Goal: Task Accomplishment & Management: Manage account settings

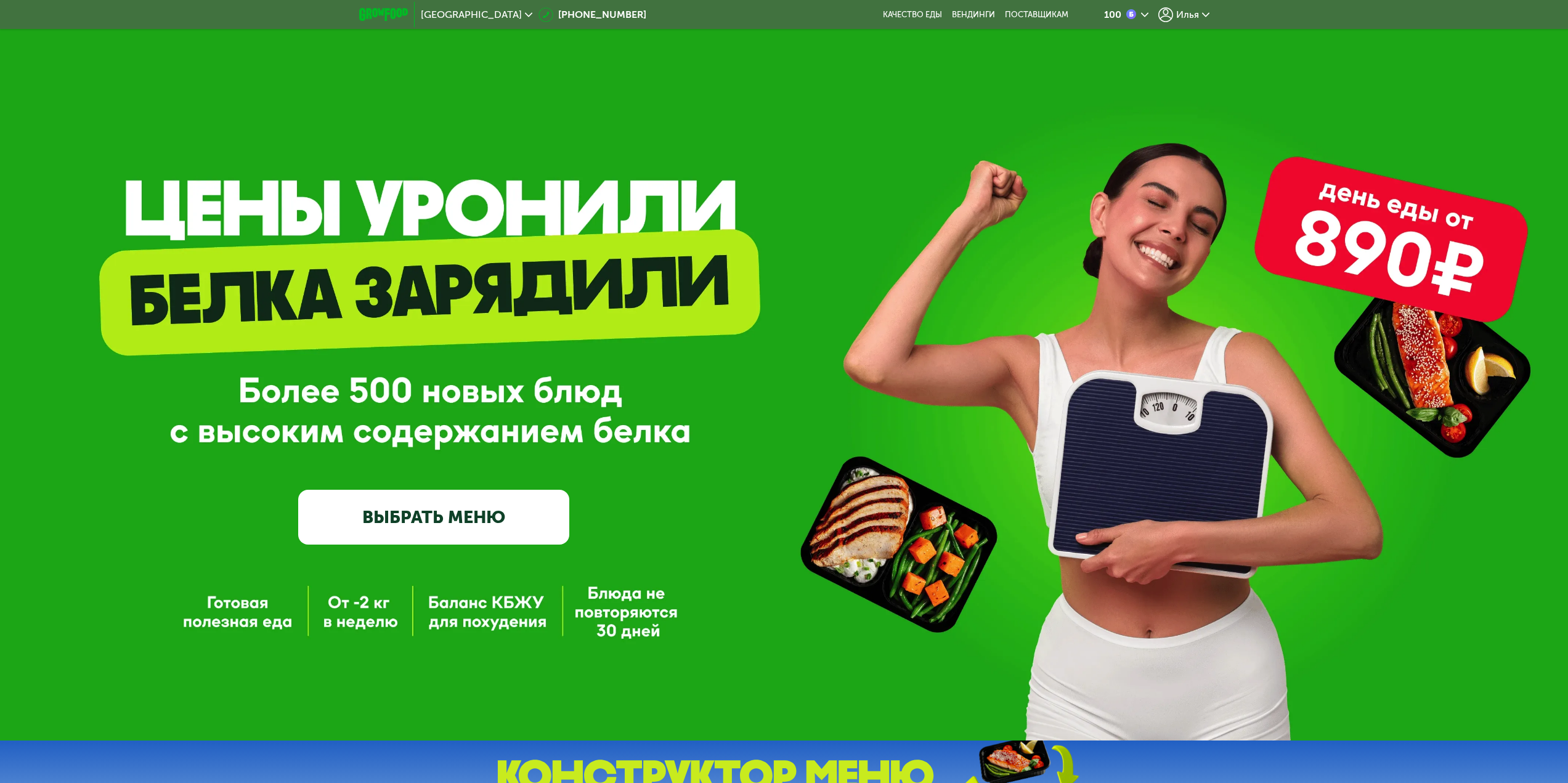
click at [1180, 11] on span "Илья" at bounding box center [1188, 14] width 23 height 10
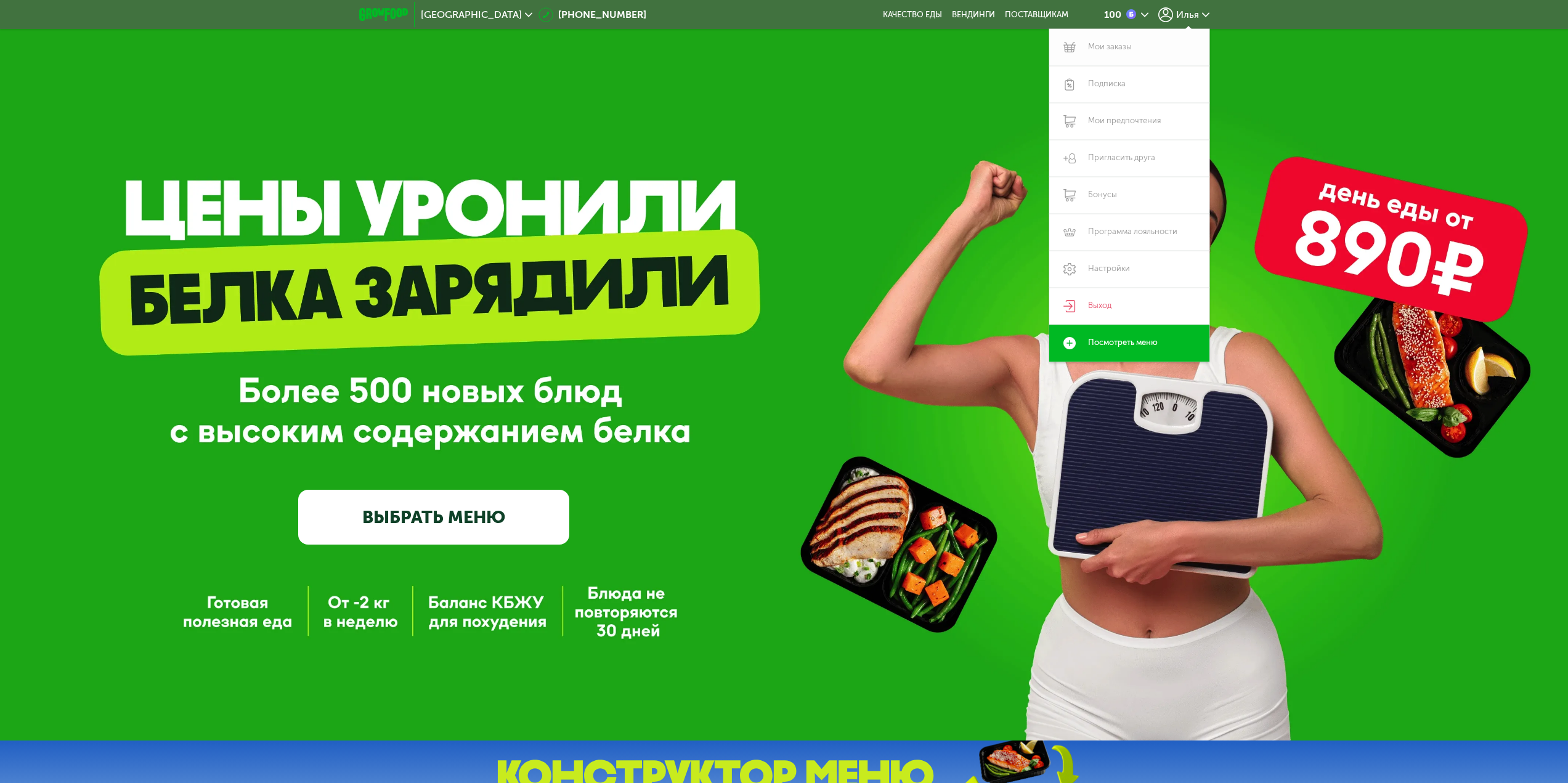
click at [1123, 58] on link "Мои заказы" at bounding box center [1129, 47] width 160 height 37
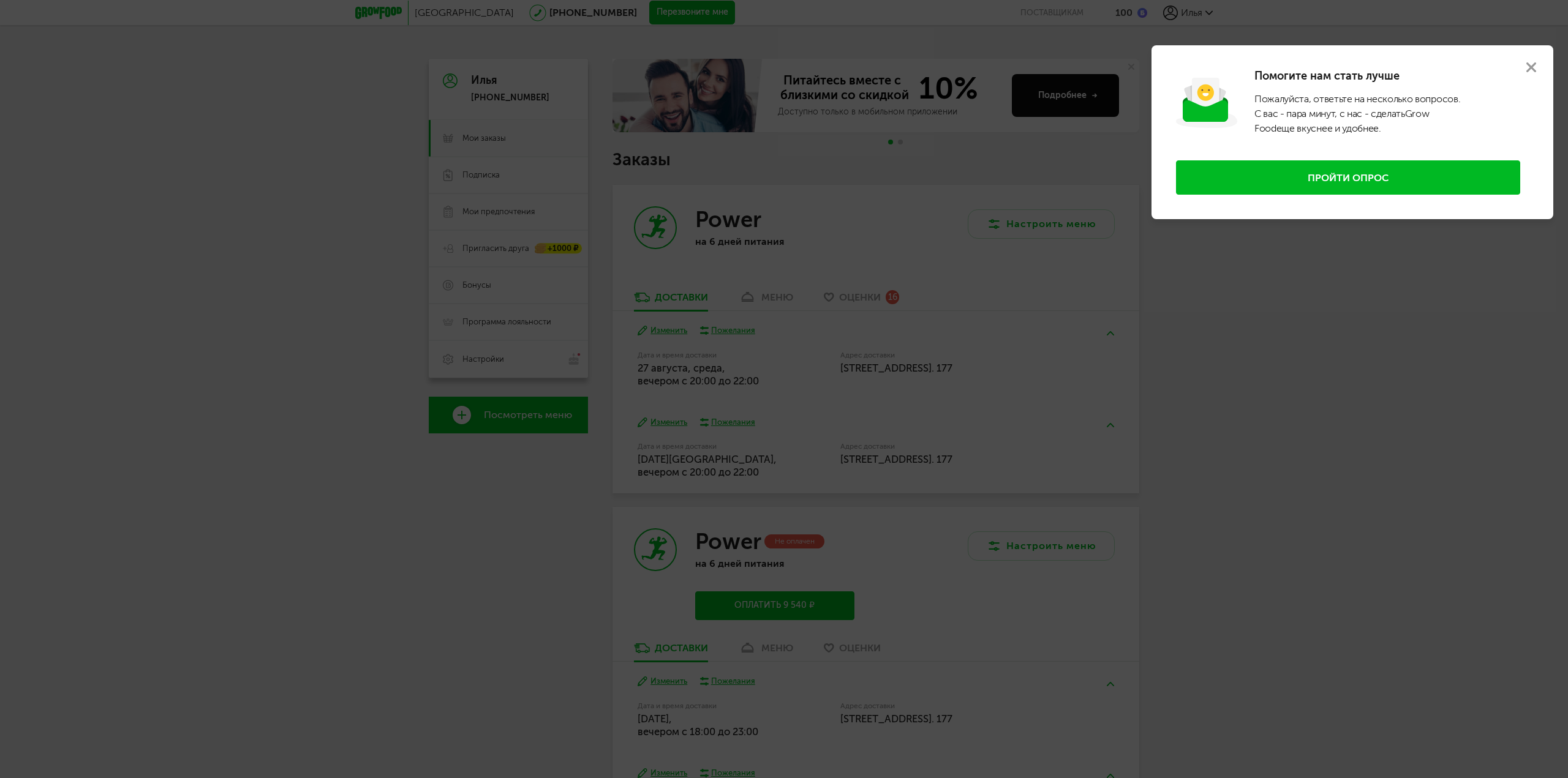
click at [678, 218] on div at bounding box center [784, 389] width 1568 height 778
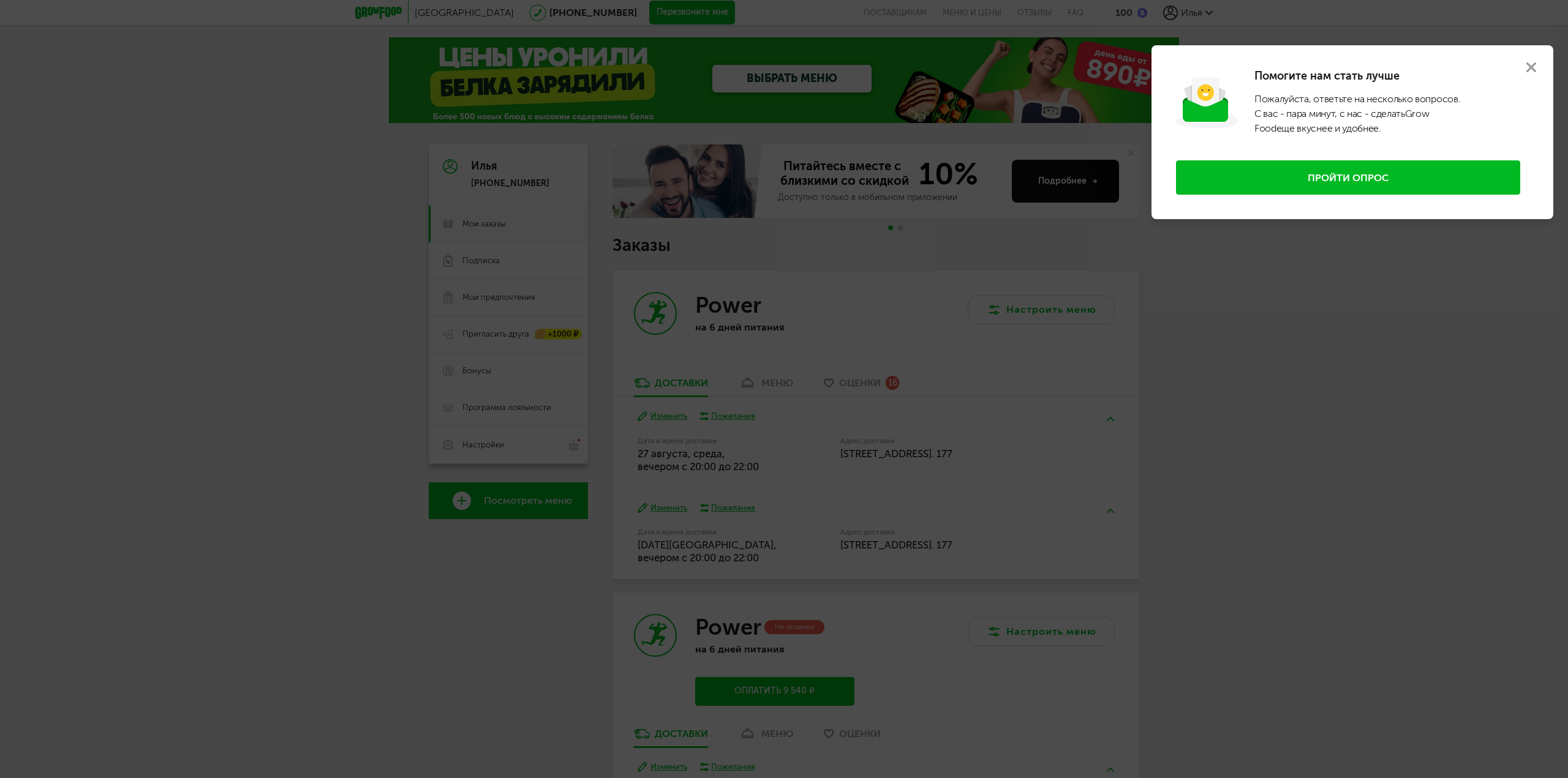
click at [1528, 70] on use at bounding box center [1531, 67] width 10 height 10
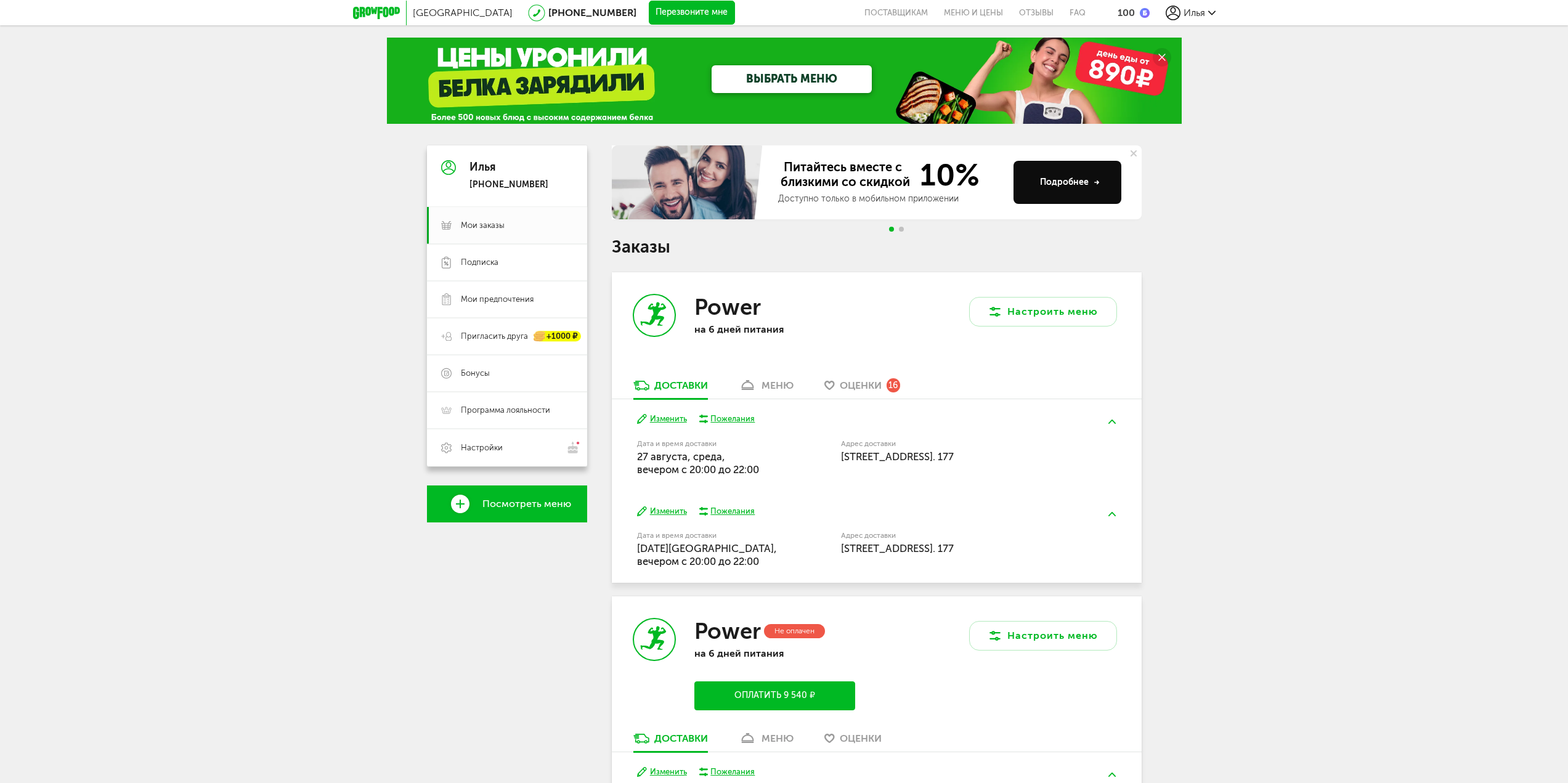
click at [763, 385] on div "меню" at bounding box center [777, 385] width 32 height 12
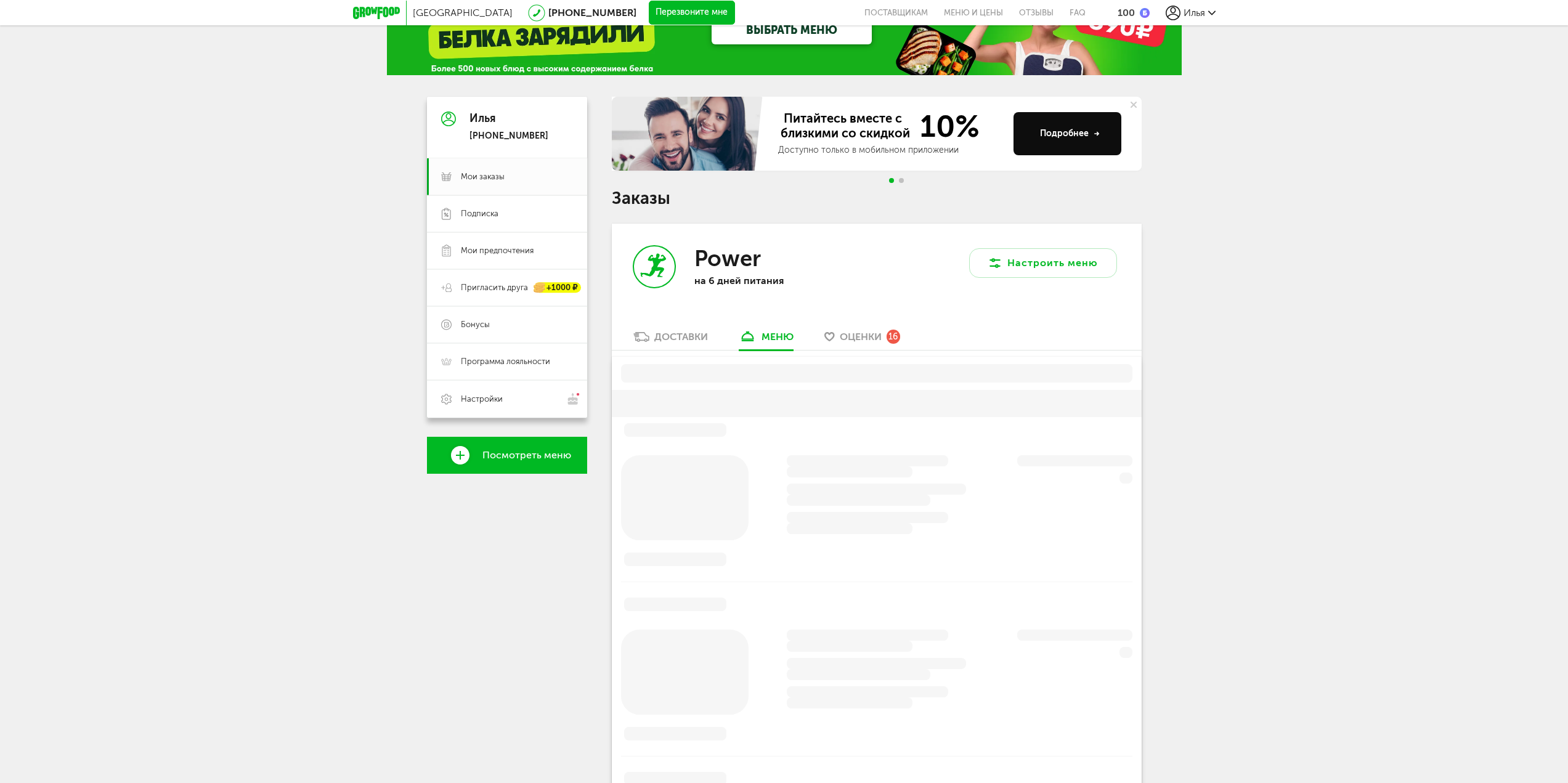
scroll to position [242, 0]
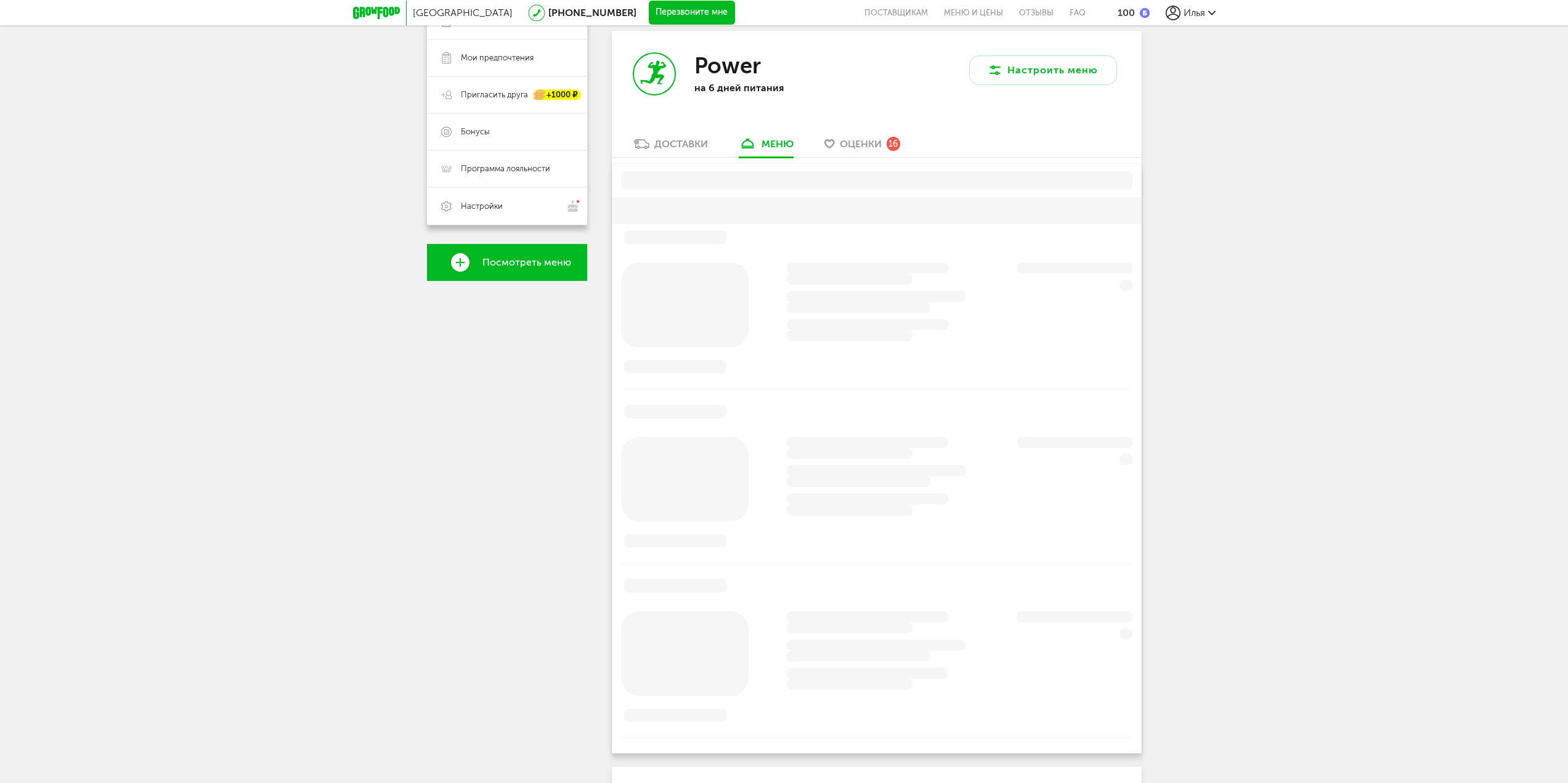
click at [682, 143] on div "Доставки" at bounding box center [681, 144] width 53 height 12
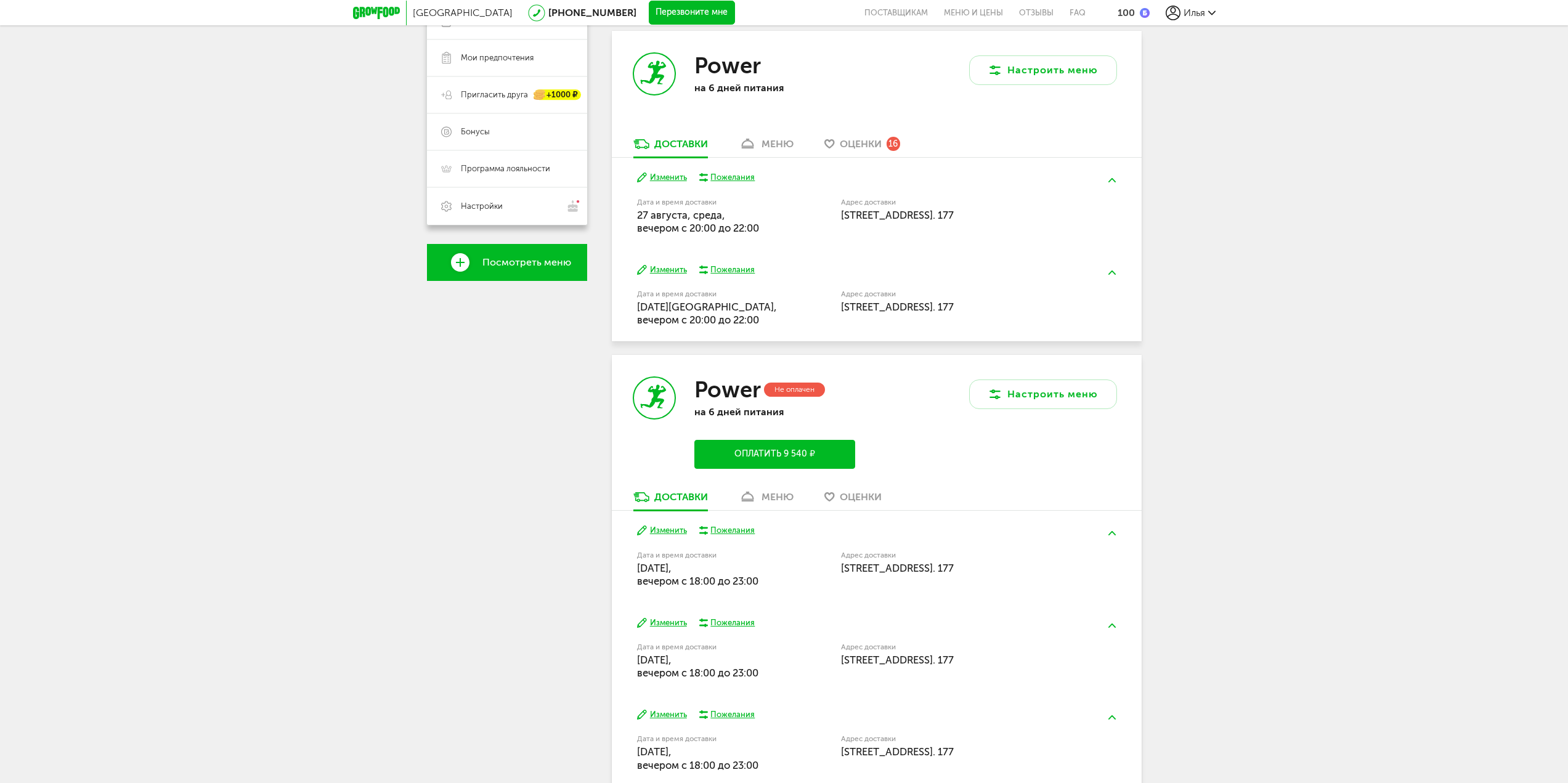
click at [651, 175] on button "Изменить" at bounding box center [662, 178] width 50 height 12
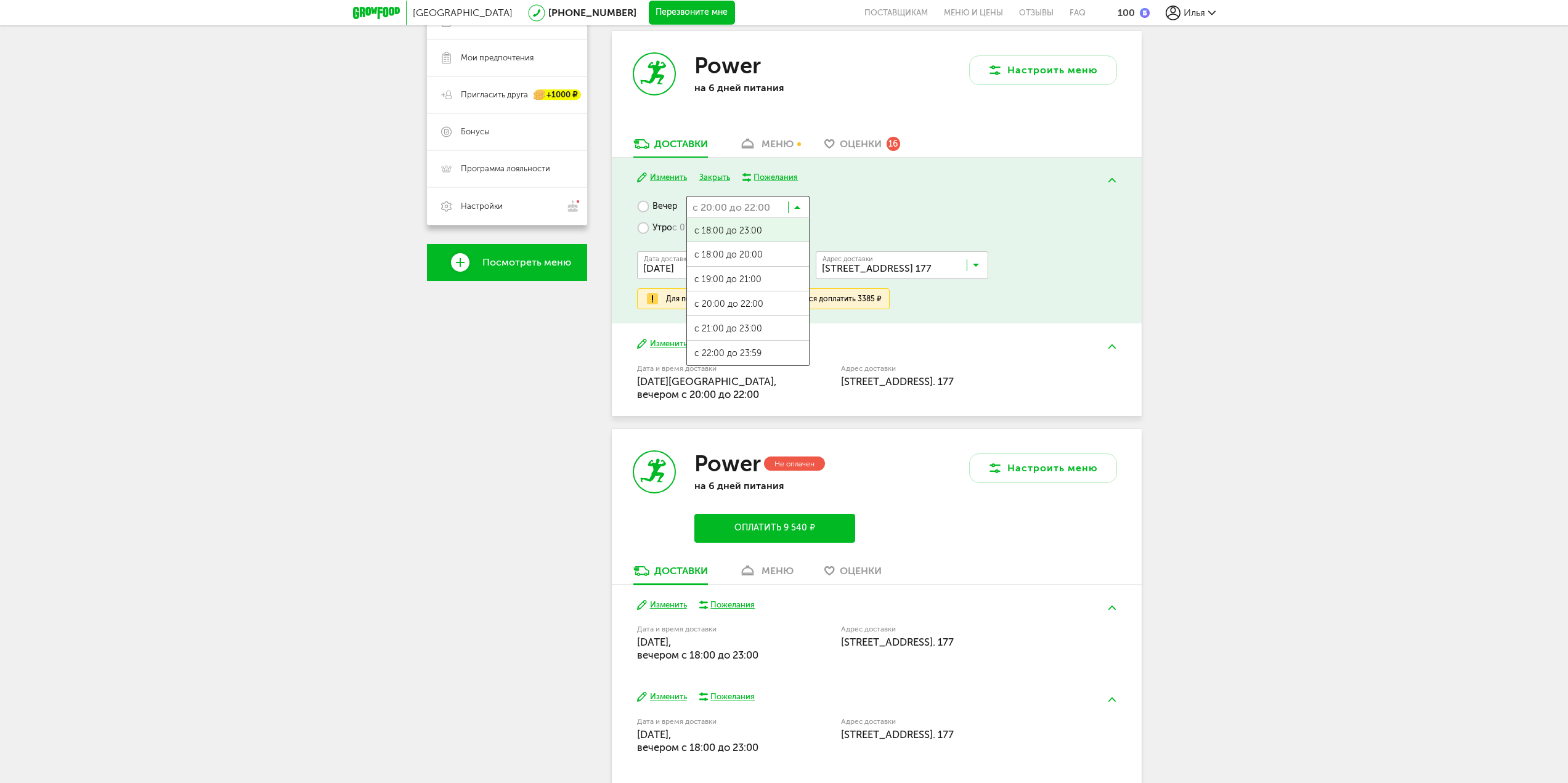
click at [740, 200] on input "Search for option" at bounding box center [748, 206] width 124 height 21
click at [726, 353] on span "с 22:00 до 23:59" at bounding box center [748, 352] width 122 height 26
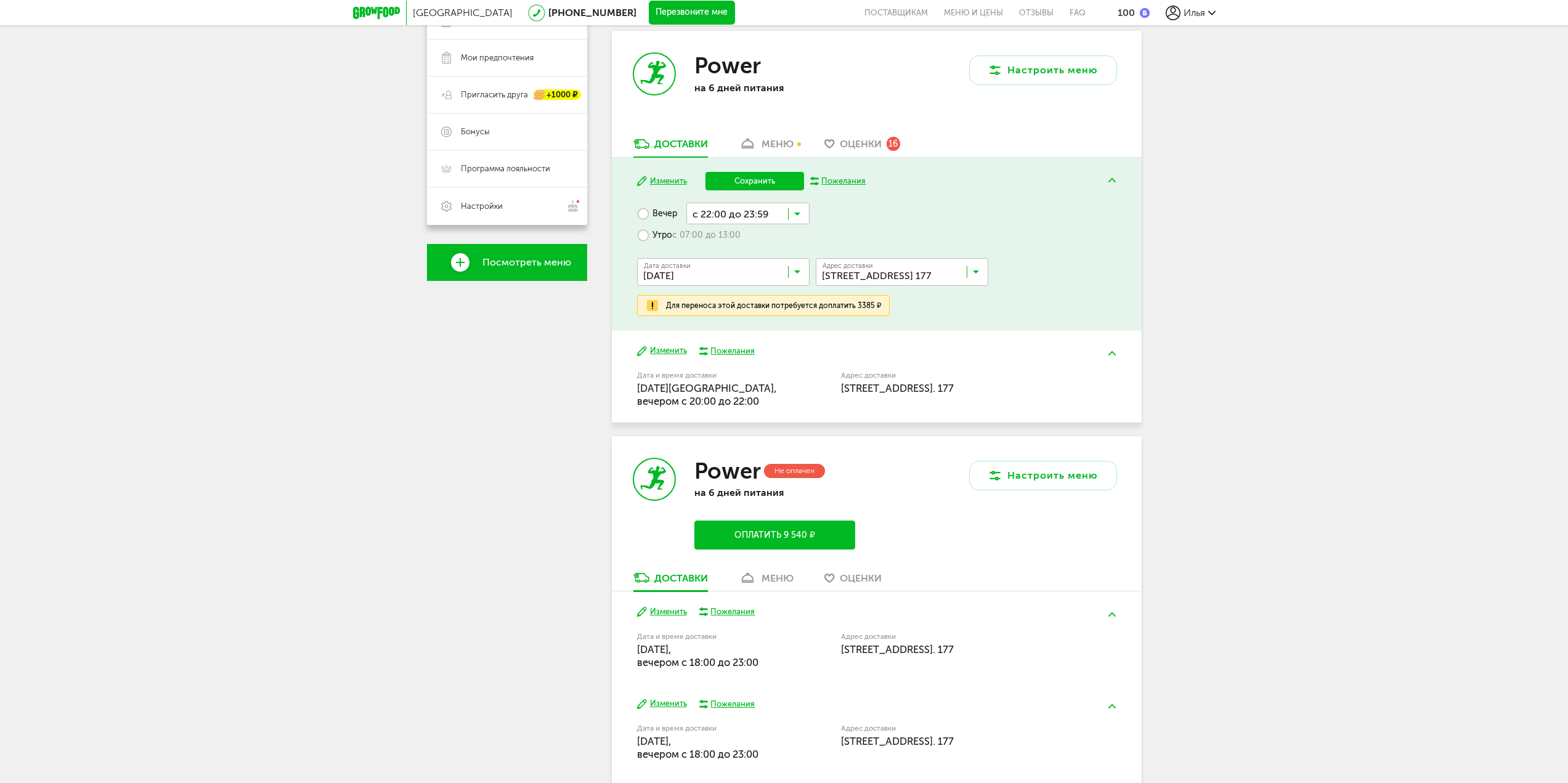
click at [749, 183] on button "Сохранить" at bounding box center [755, 181] width 99 height 19
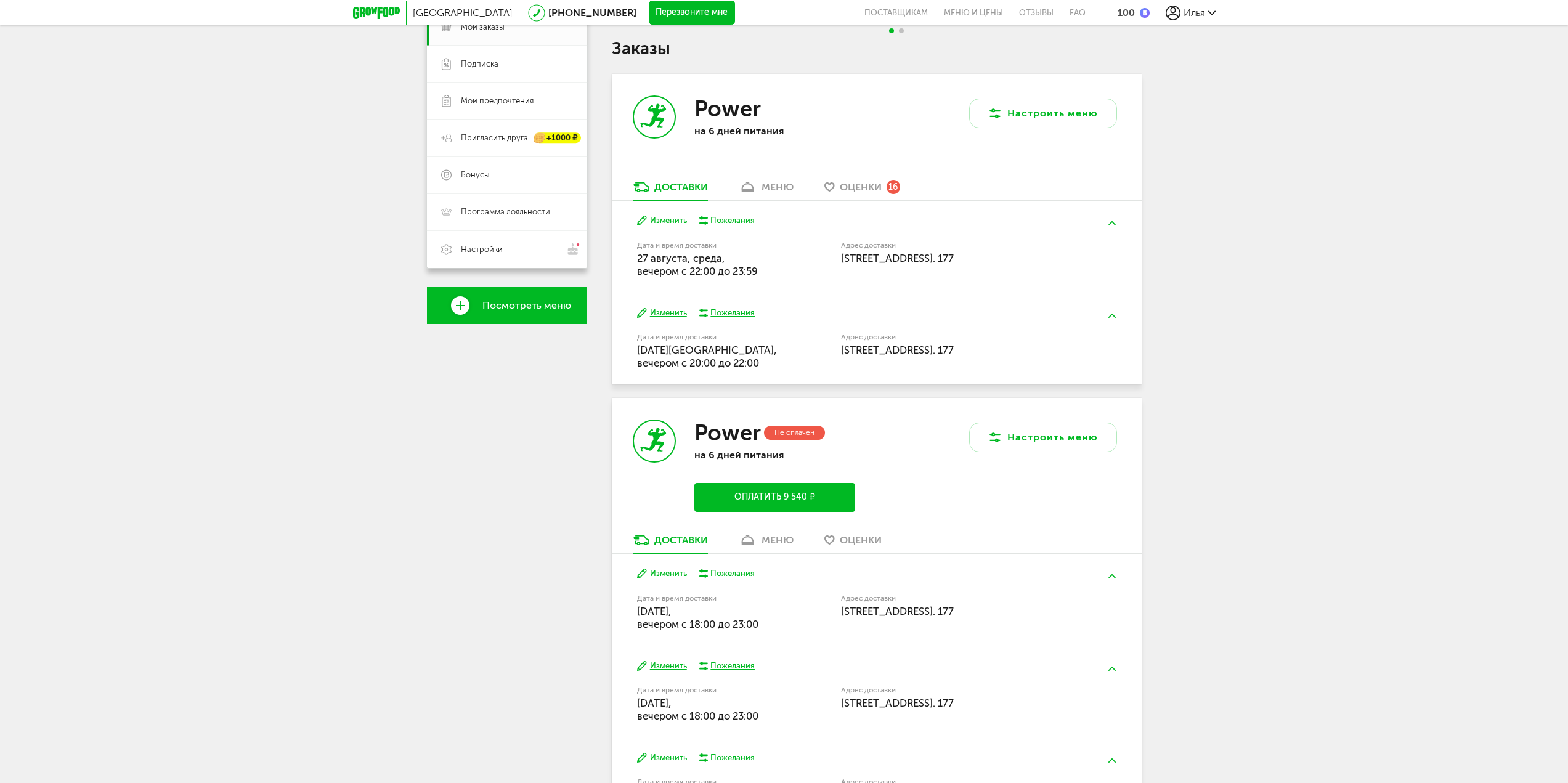
scroll to position [180, 0]
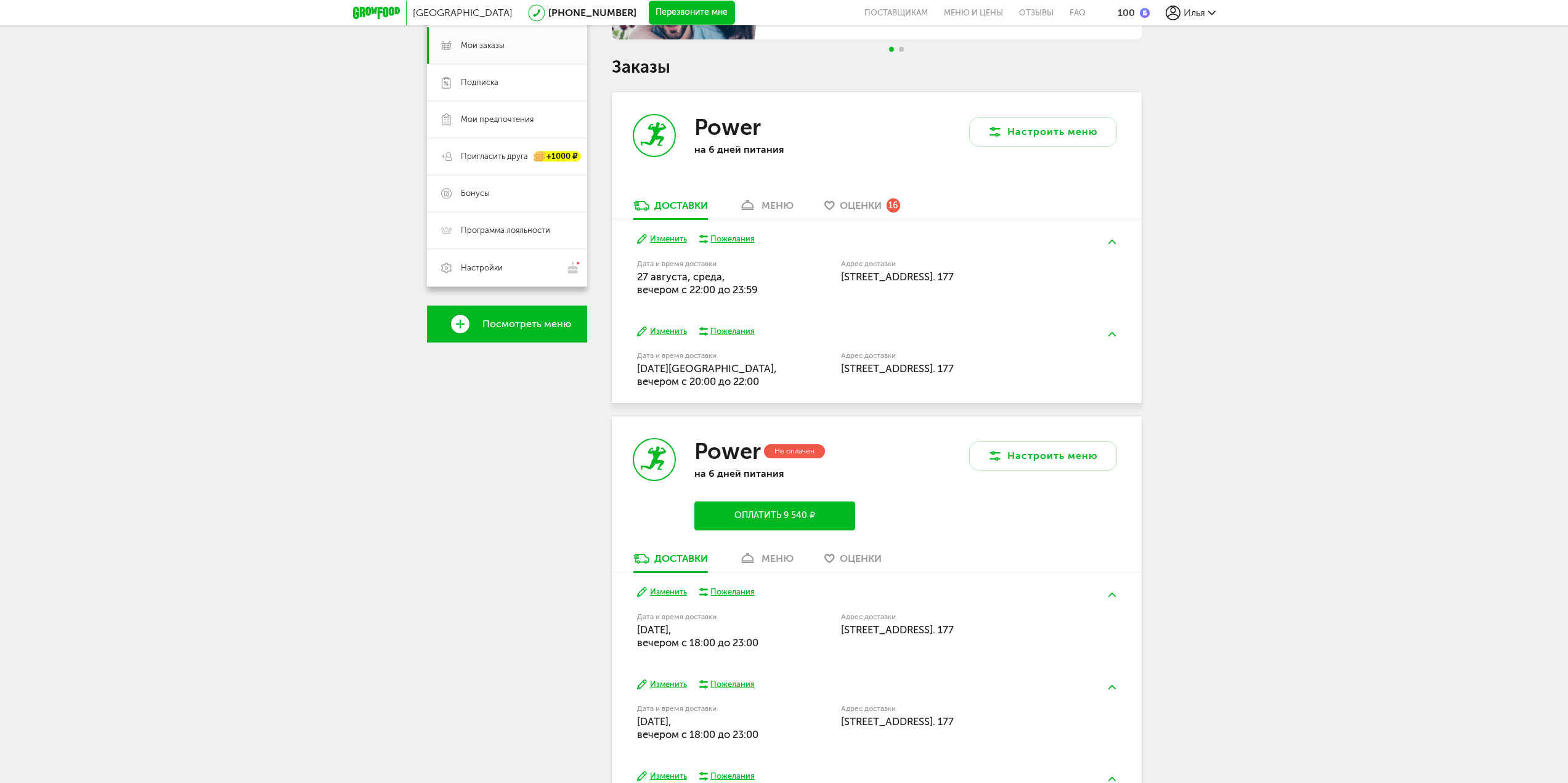
click at [666, 242] on button "Изменить" at bounding box center [662, 239] width 50 height 12
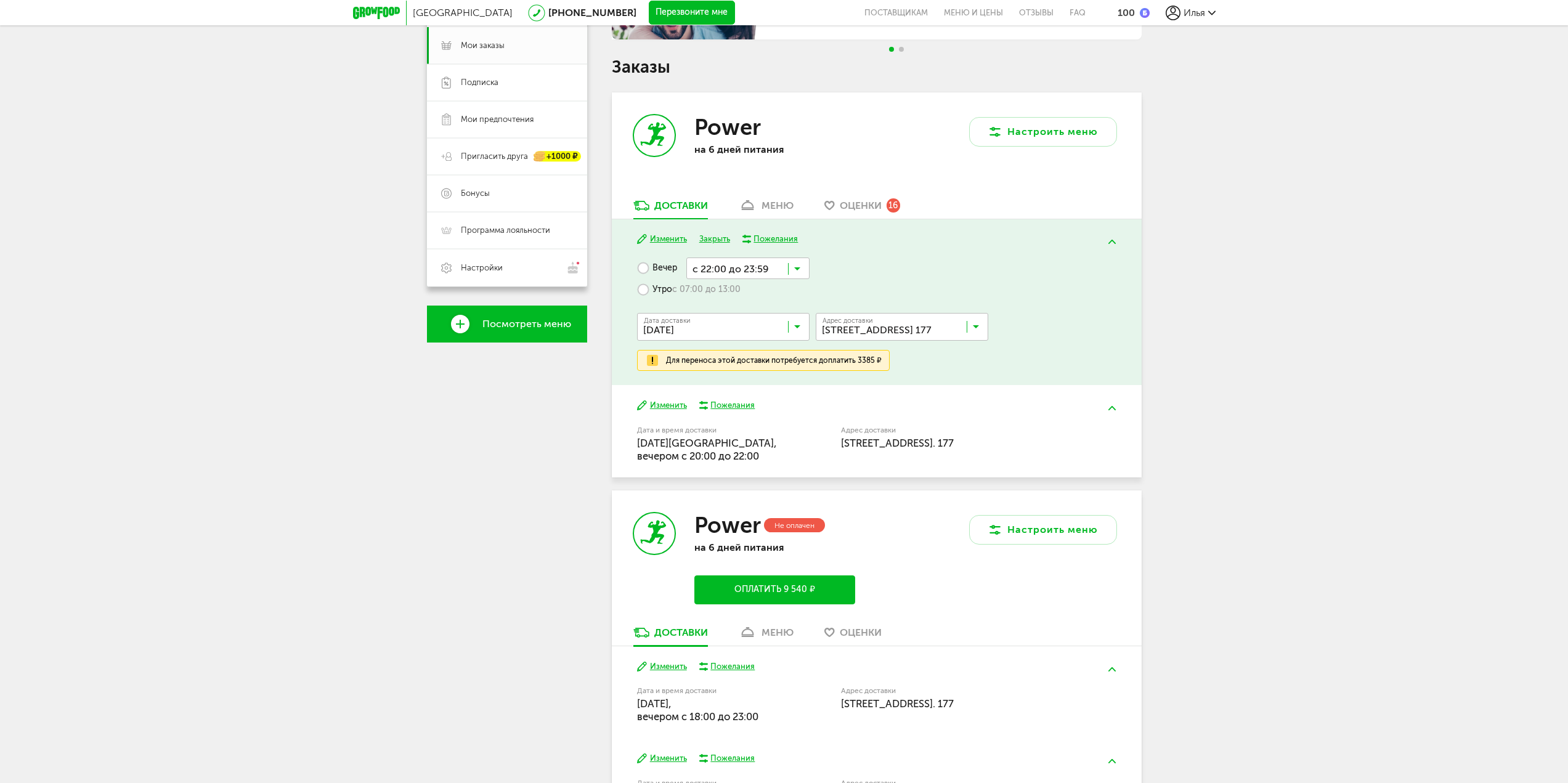
click at [716, 239] on button "Закрыть" at bounding box center [715, 239] width 31 height 12
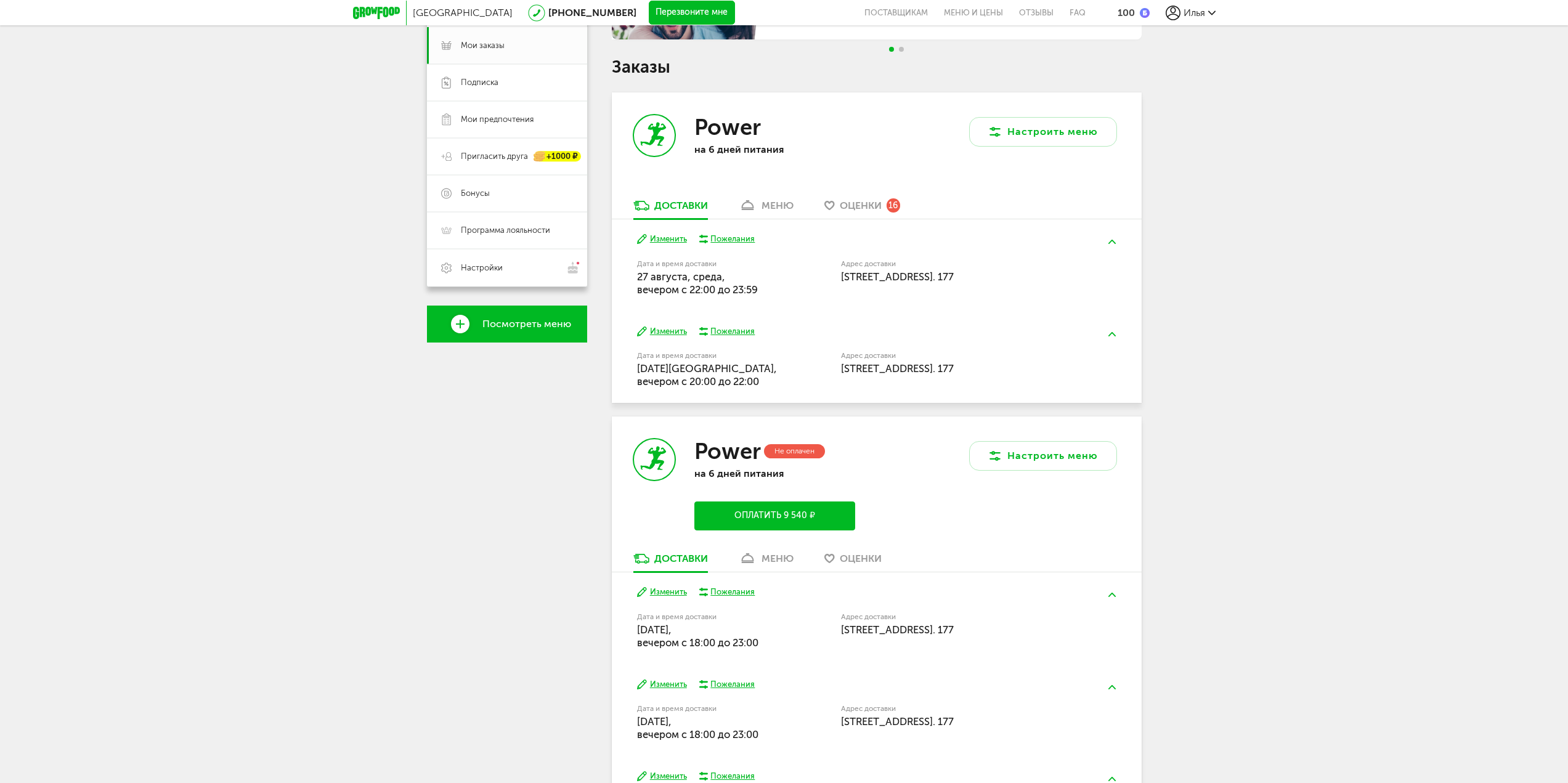
click at [723, 239] on div "Пожелания" at bounding box center [732, 239] width 44 height 11
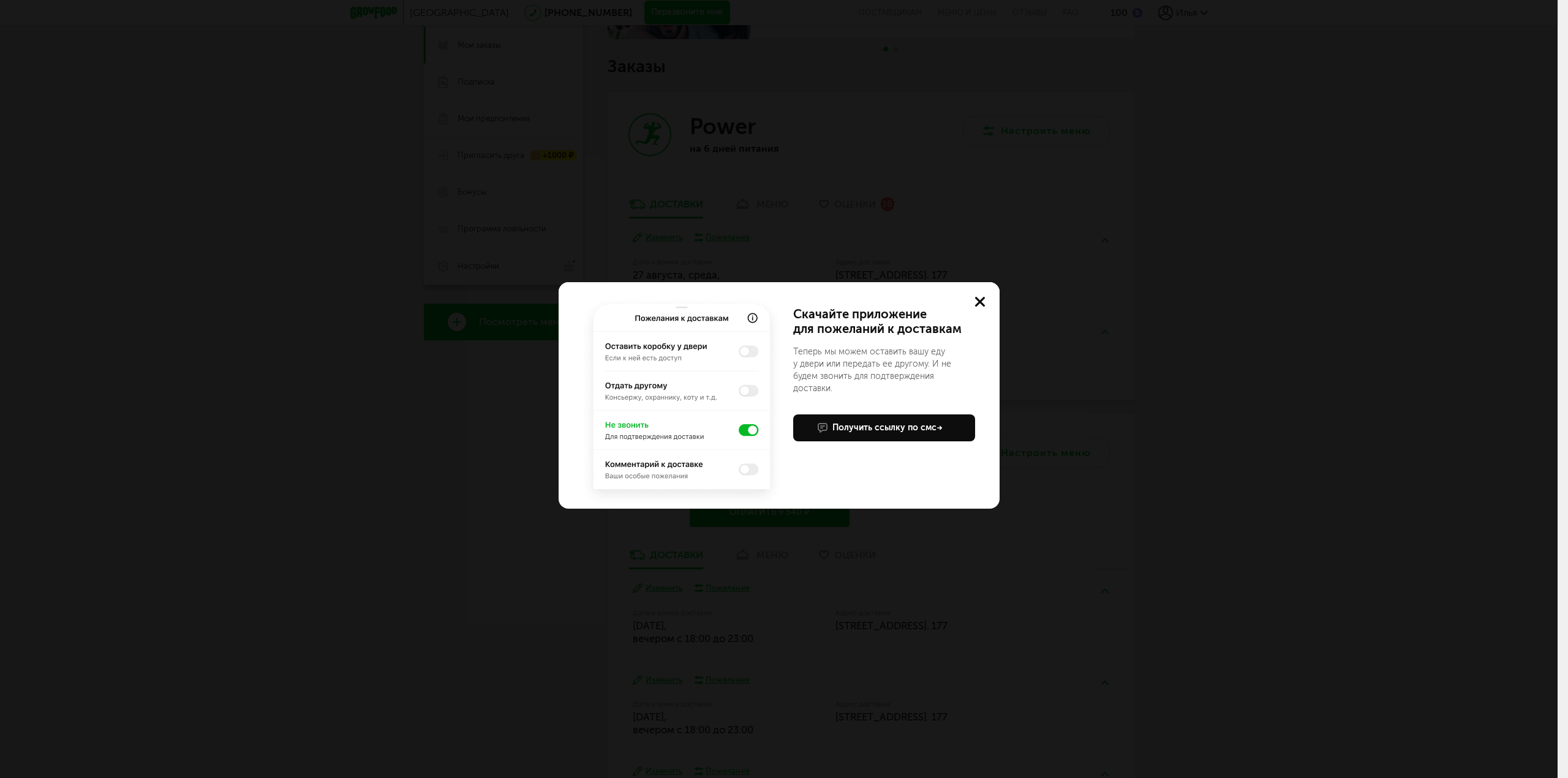
click at [783, 241] on div "Учтем ваши пожелания в приложении Скачайте приложение для пожеланий к доставкам…" at bounding box center [778, 389] width 1558 height 778
